Goal: Find specific page/section: Find specific page/section

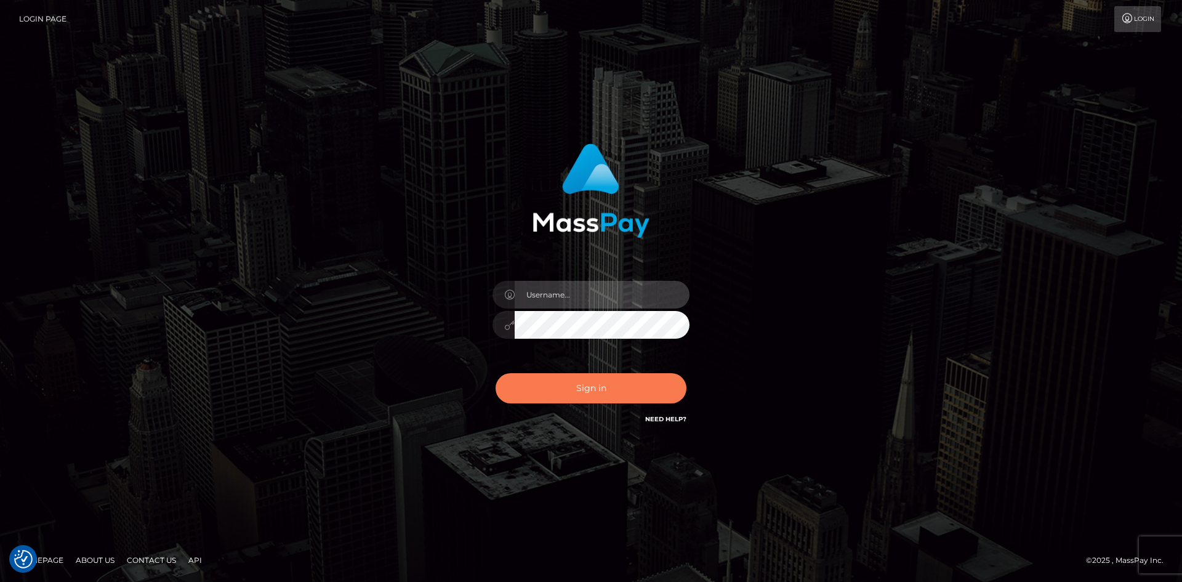
type input "knap.greatlife"
click at [577, 379] on button "Sign in" at bounding box center [590, 388] width 191 height 30
type input "knap.greatlife"
click at [577, 379] on button "Sign in" at bounding box center [590, 388] width 191 height 30
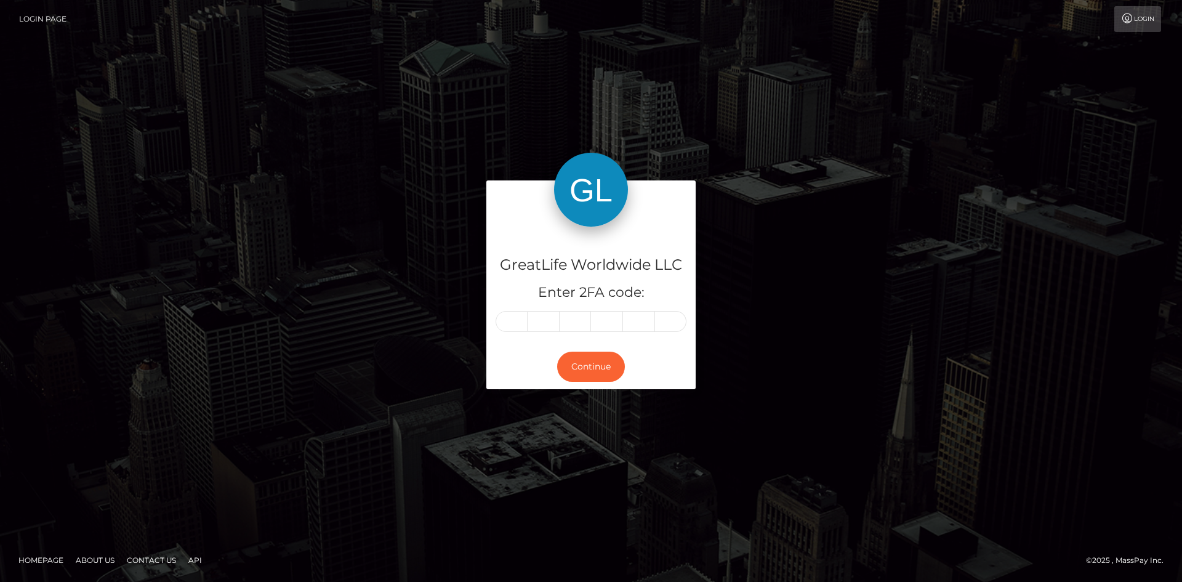
click at [511, 322] on input "text" at bounding box center [511, 321] width 32 height 21
type input "5"
type input "0"
type input "7"
type input "8"
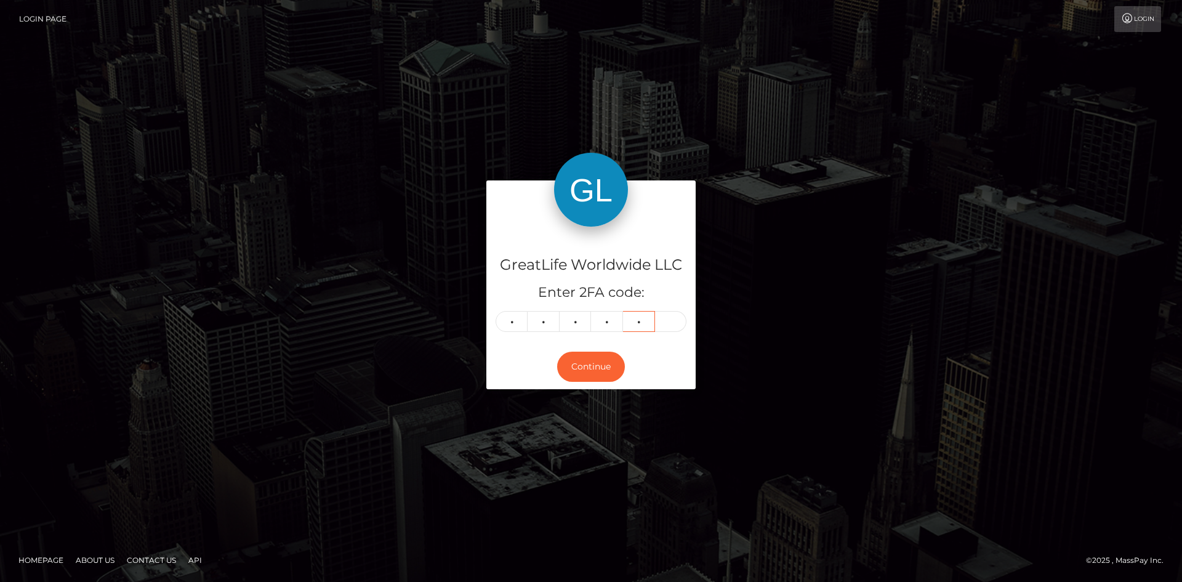
type input "3"
type input "8"
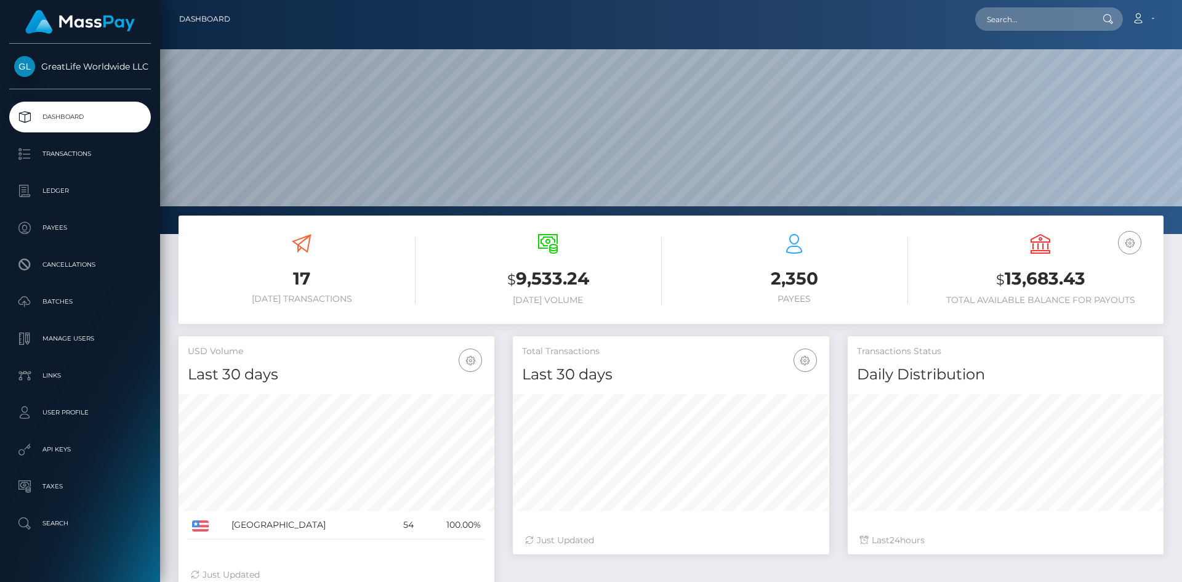
scroll to position [253, 316]
click at [1018, 25] on input "text" at bounding box center [1033, 18] width 116 height 23
drag, startPoint x: 1025, startPoint y: 14, endPoint x: 979, endPoint y: 18, distance: 45.7
click at [979, 18] on input "osgood" at bounding box center [1033, 18] width 116 height 23
paste input "73108"
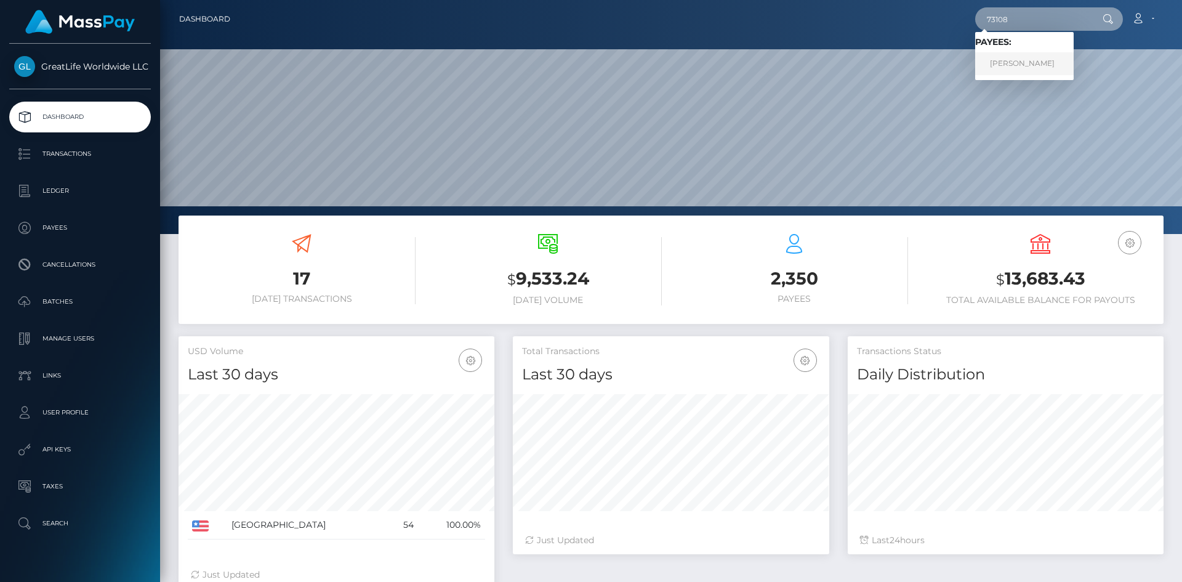
type input "73108"
click at [1026, 60] on link "Vicki Osgood-Whatley" at bounding box center [1024, 63] width 98 height 23
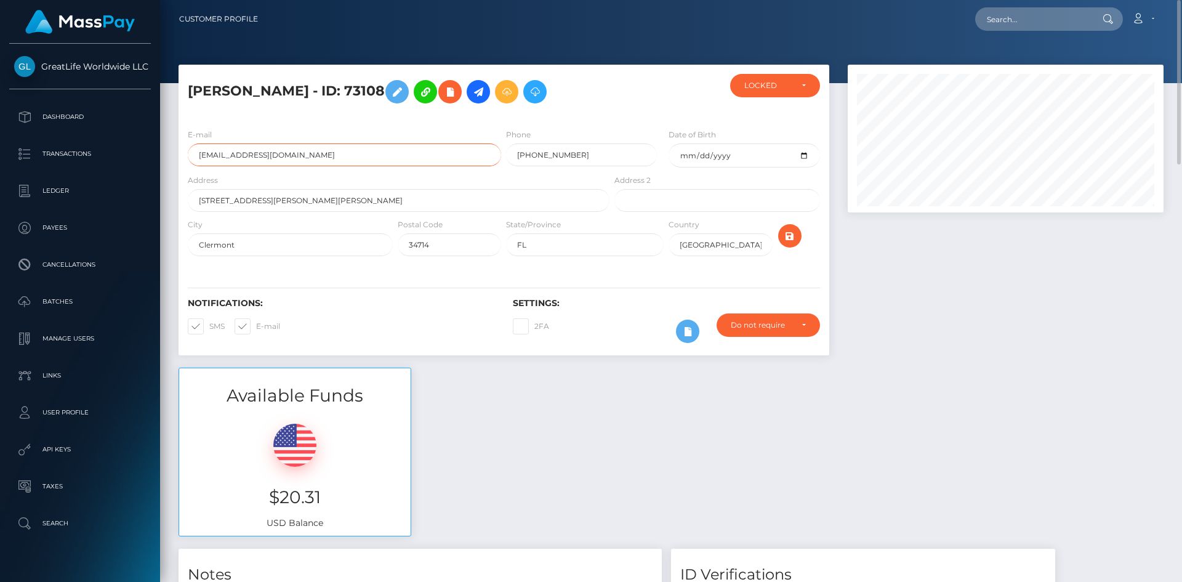
drag, startPoint x: 327, startPoint y: 164, endPoint x: 191, endPoint y: 162, distance: 136.6
click at [191, 162] on input "tennesseefix@gmail.com" at bounding box center [344, 154] width 313 height 23
click at [314, 156] on input "tennesseefix@gmail.com" at bounding box center [344, 154] width 313 height 23
drag, startPoint x: 307, startPoint y: 155, endPoint x: 170, endPoint y: 142, distance: 137.8
click at [172, 142] on div "Vicki Osgood-Whatley - ID: 73108 LOCKED LOCKED" at bounding box center [503, 216] width 669 height 303
